Goal: Use online tool/utility

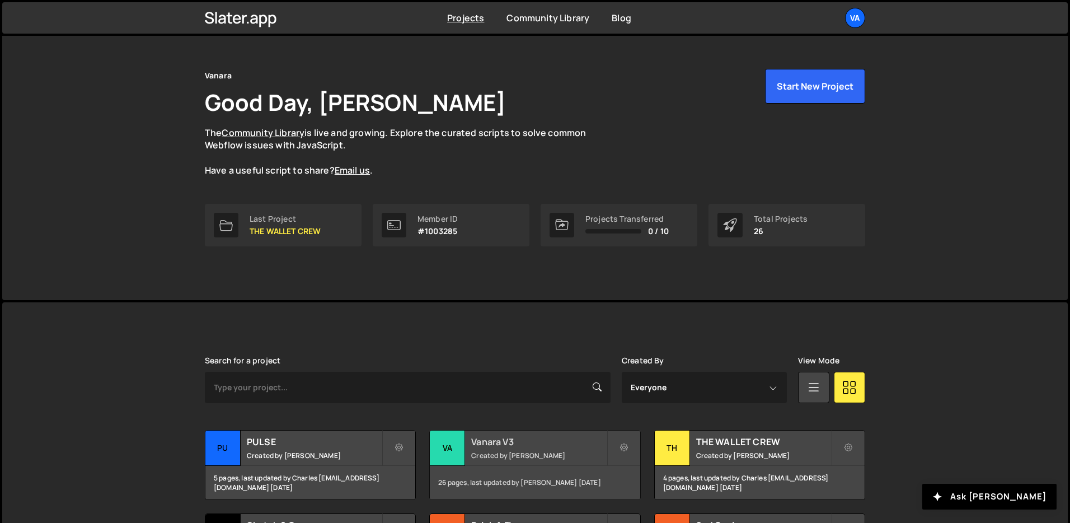
scroll to position [192, 0]
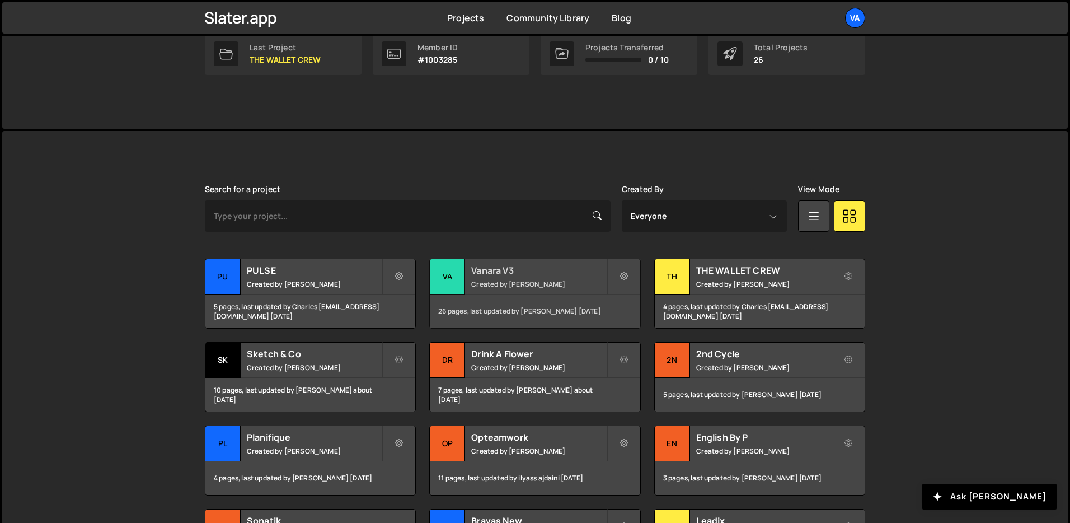
click at [519, 277] on div "Vanara V3 Created by [PERSON_NAME]" at bounding box center [535, 276] width 210 height 35
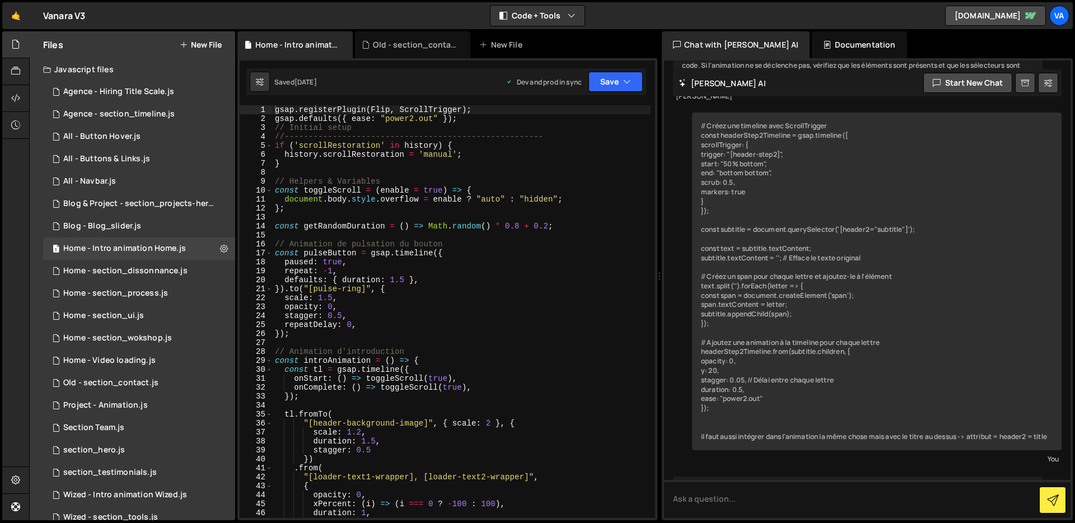
scroll to position [4184, 0]
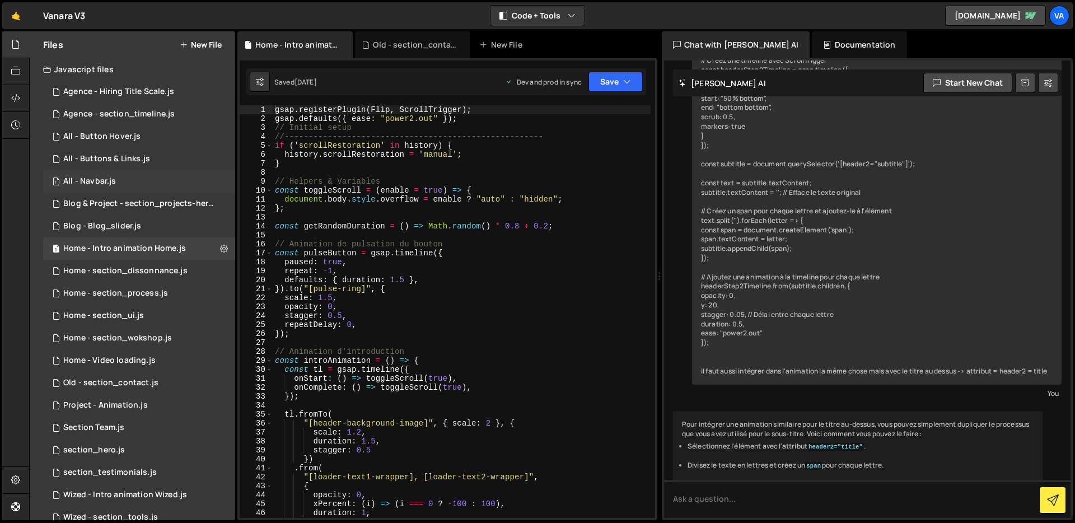
click at [100, 178] on div "All - Navbar.js" at bounding box center [89, 181] width 53 height 10
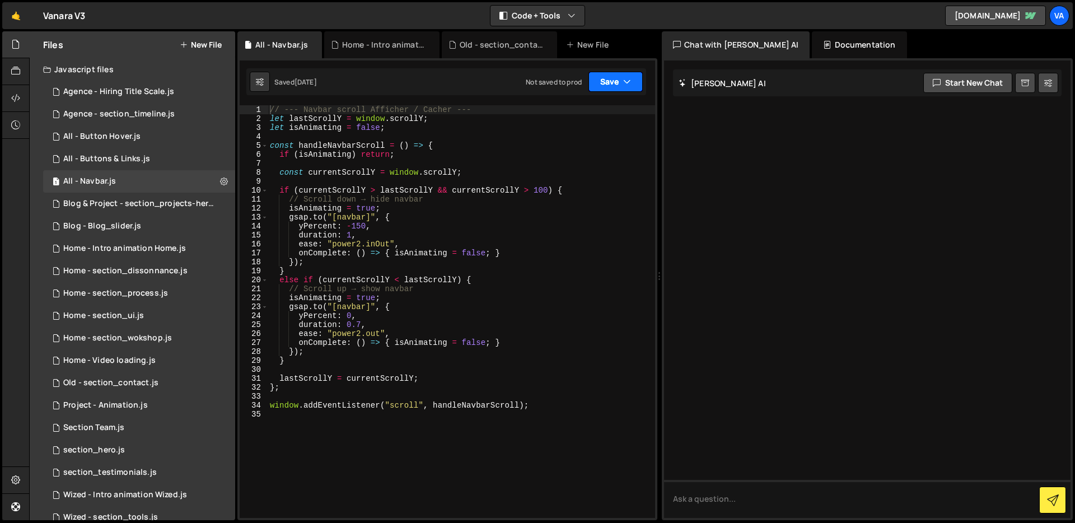
click at [641, 79] on button "Save" at bounding box center [615, 82] width 54 height 20
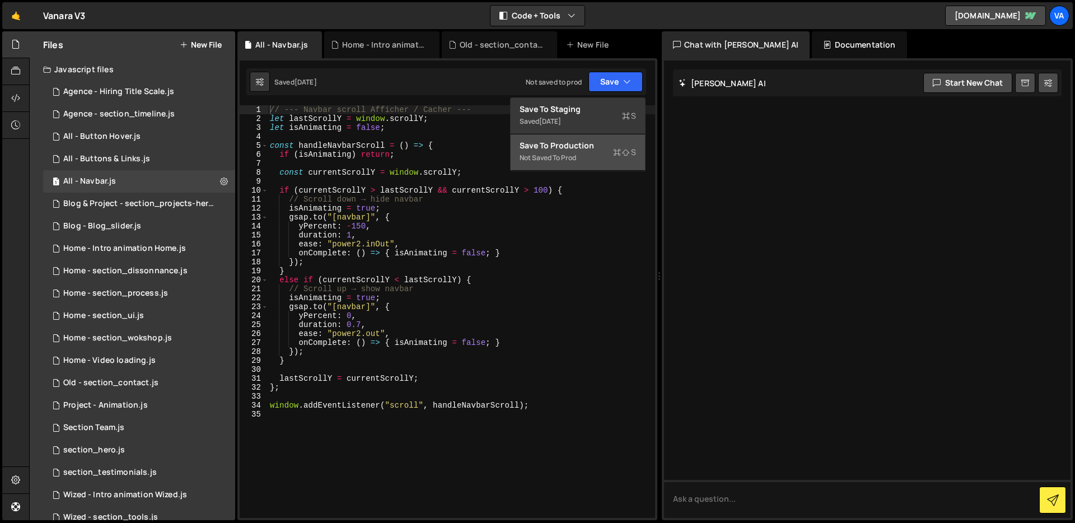
click at [605, 146] on div "Save to Production S" at bounding box center [578, 145] width 116 height 11
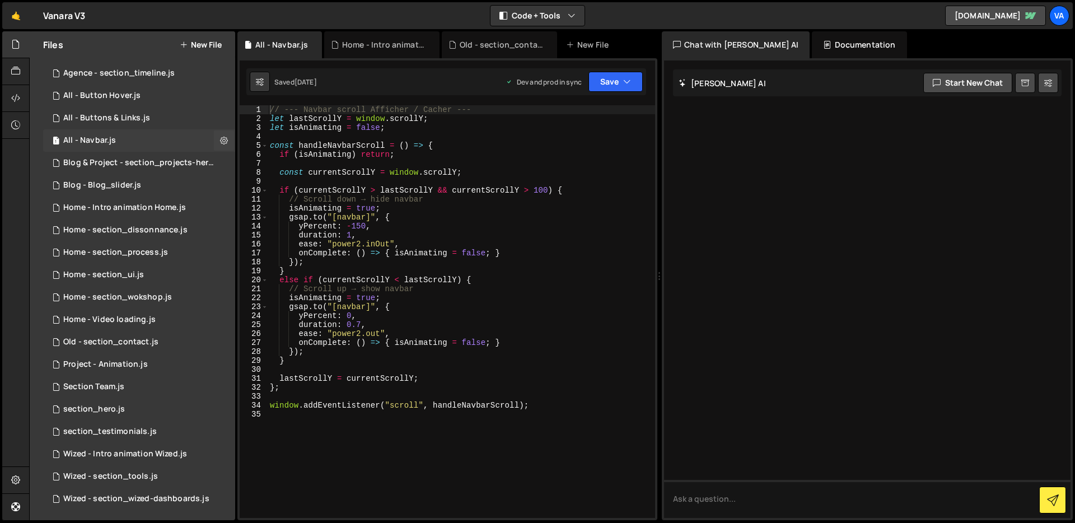
scroll to position [42, 0]
click at [149, 185] on div "1 Blog - Blog_slider.js 0" at bounding box center [139, 184] width 192 height 22
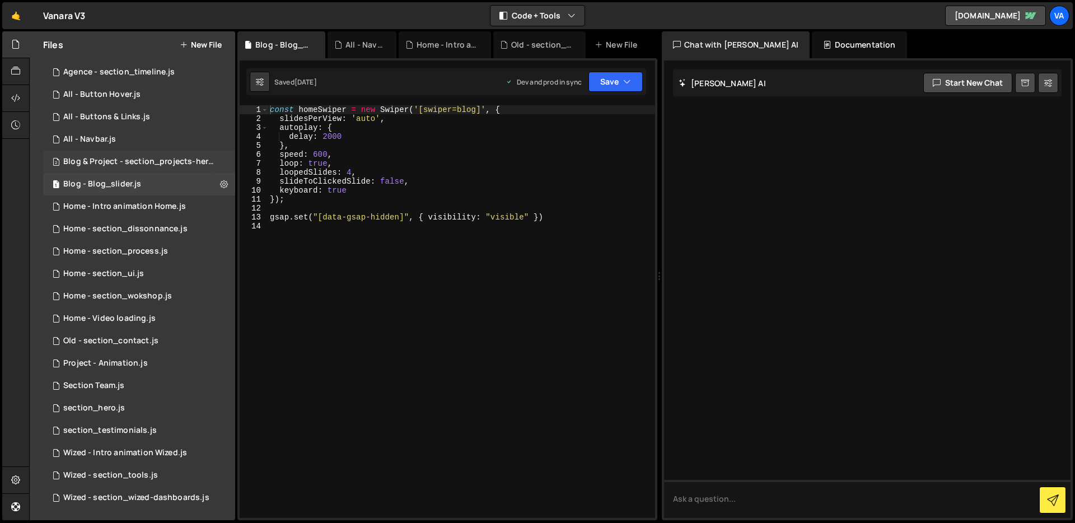
click at [153, 161] on div "Blog & Project - section_projects-hero.js" at bounding box center [140, 162] width 155 height 10
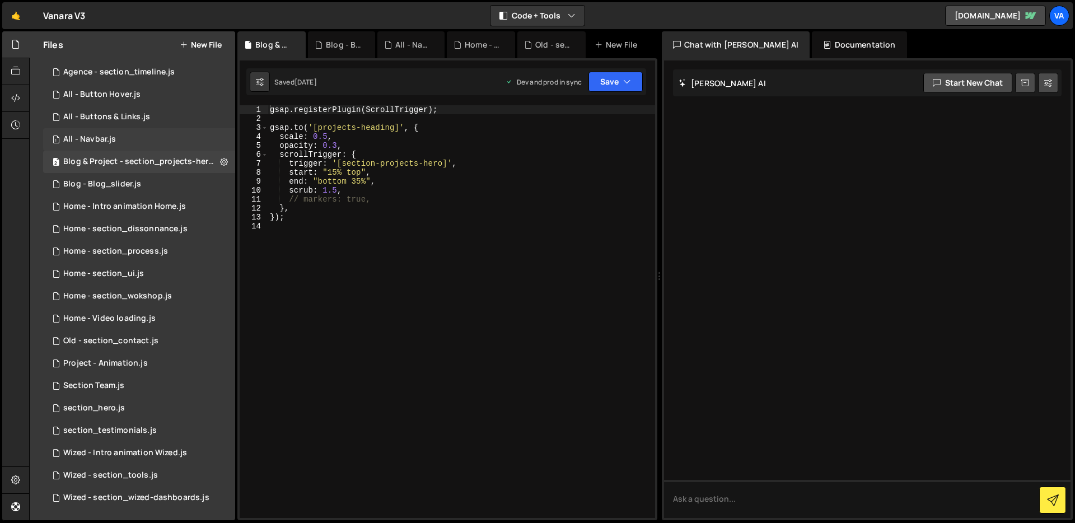
click at [141, 130] on div "1 All - Navbar.js 0" at bounding box center [139, 139] width 192 height 22
